Goal: Find specific page/section: Find specific page/section

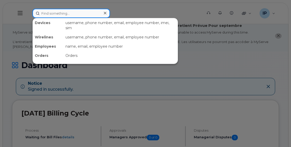
click at [48, 14] on input at bounding box center [72, 13] width 78 height 9
paste input "7809199087"
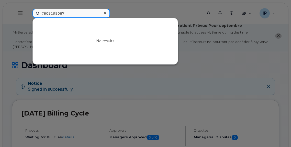
click at [49, 12] on input "7809199087" at bounding box center [72, 13] width 78 height 9
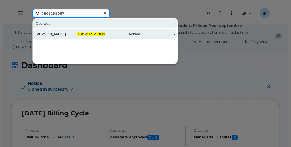
type input "7809199087"
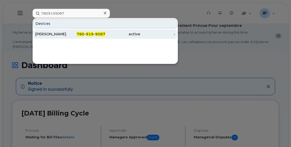
click at [93, 36] on span "919" at bounding box center [90, 34] width 8 height 5
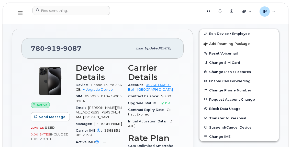
scroll to position [128, 0]
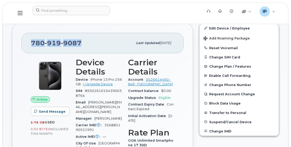
drag, startPoint x: 83, startPoint y: 42, endPoint x: 27, endPoint y: 42, distance: 55.8
click at [27, 42] on div "780 919 9087 Last updated Mar 06, 2024" at bounding box center [103, 43] width 162 height 20
click at [104, 42] on div "780 919 9087" at bounding box center [82, 43] width 102 height 11
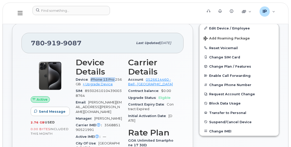
drag, startPoint x: 89, startPoint y: 79, endPoint x: 117, endPoint y: 80, distance: 27.4
click at [117, 80] on div "Device iPhone 13 Pro 256GB + Upgrade Device" at bounding box center [99, 82] width 46 height 12
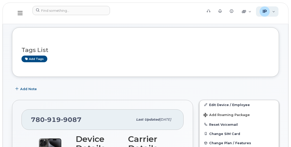
scroll to position [51, 0]
click at [273, 11] on div "IP Ian Pitt Wireless Admin" at bounding box center [267, 11] width 23 height 10
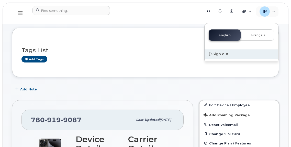
click at [224, 53] on div "Sign out" at bounding box center [242, 53] width 74 height 9
